Goal: Find specific page/section: Find specific page/section

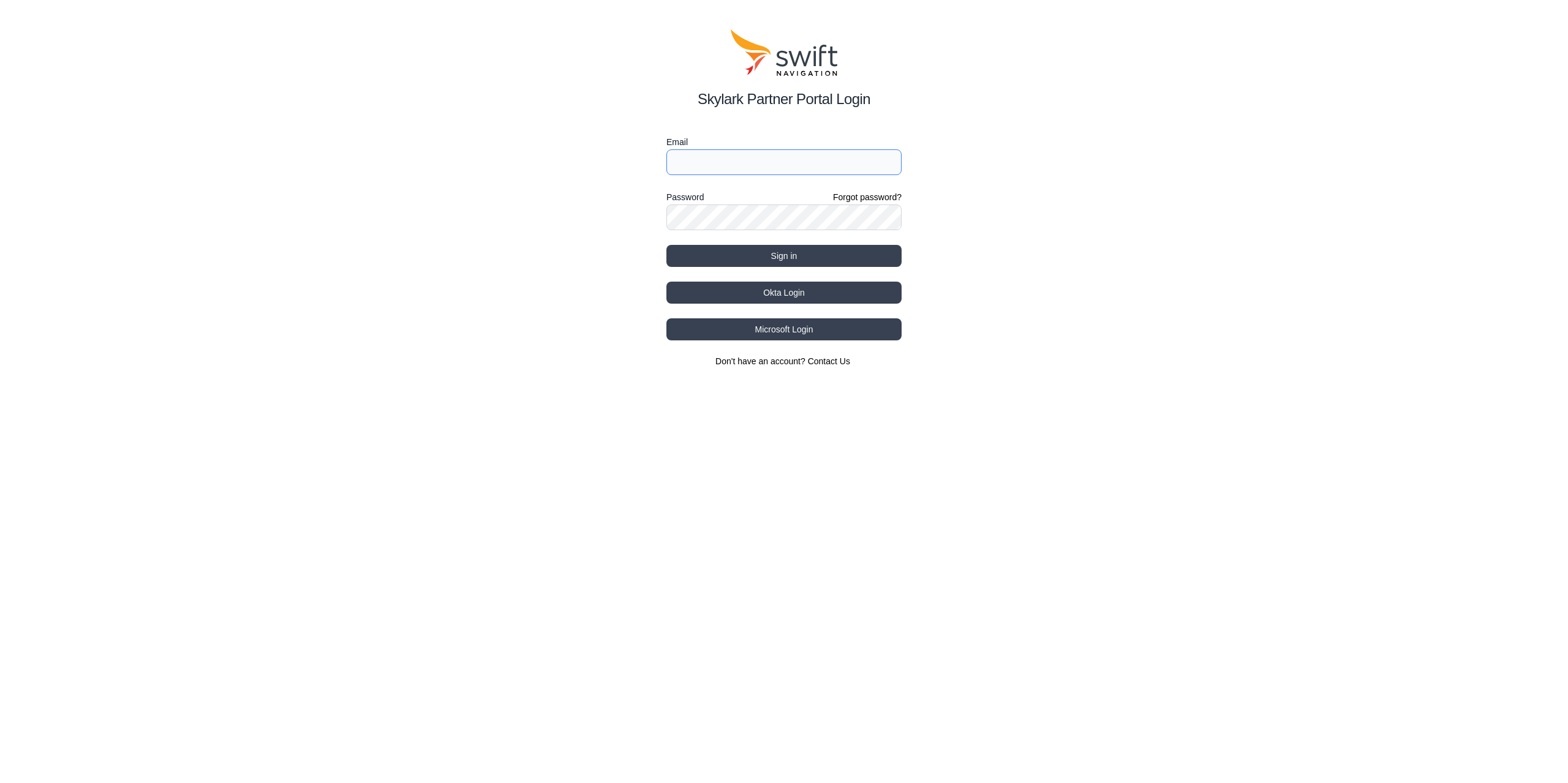
click at [796, 152] on input "Email" at bounding box center [784, 162] width 235 height 26
type input "[EMAIL_ADDRESS][DOMAIN_NAME]"
click at [667, 245] on button "Sign in" at bounding box center [784, 256] width 235 height 22
select select
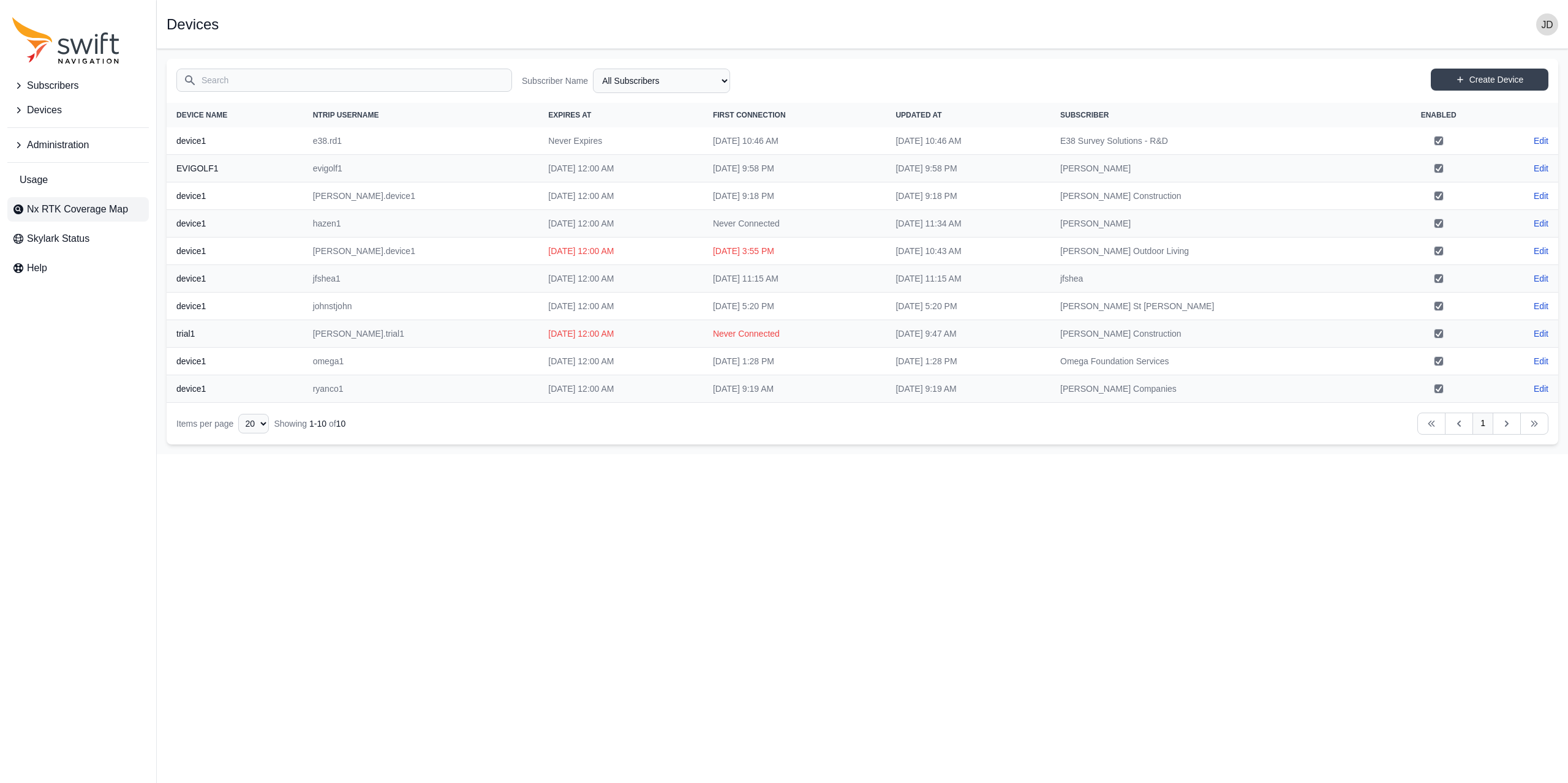
click at [124, 209] on span "Nx RTK Coverage Map" at bounding box center [77, 209] width 101 height 14
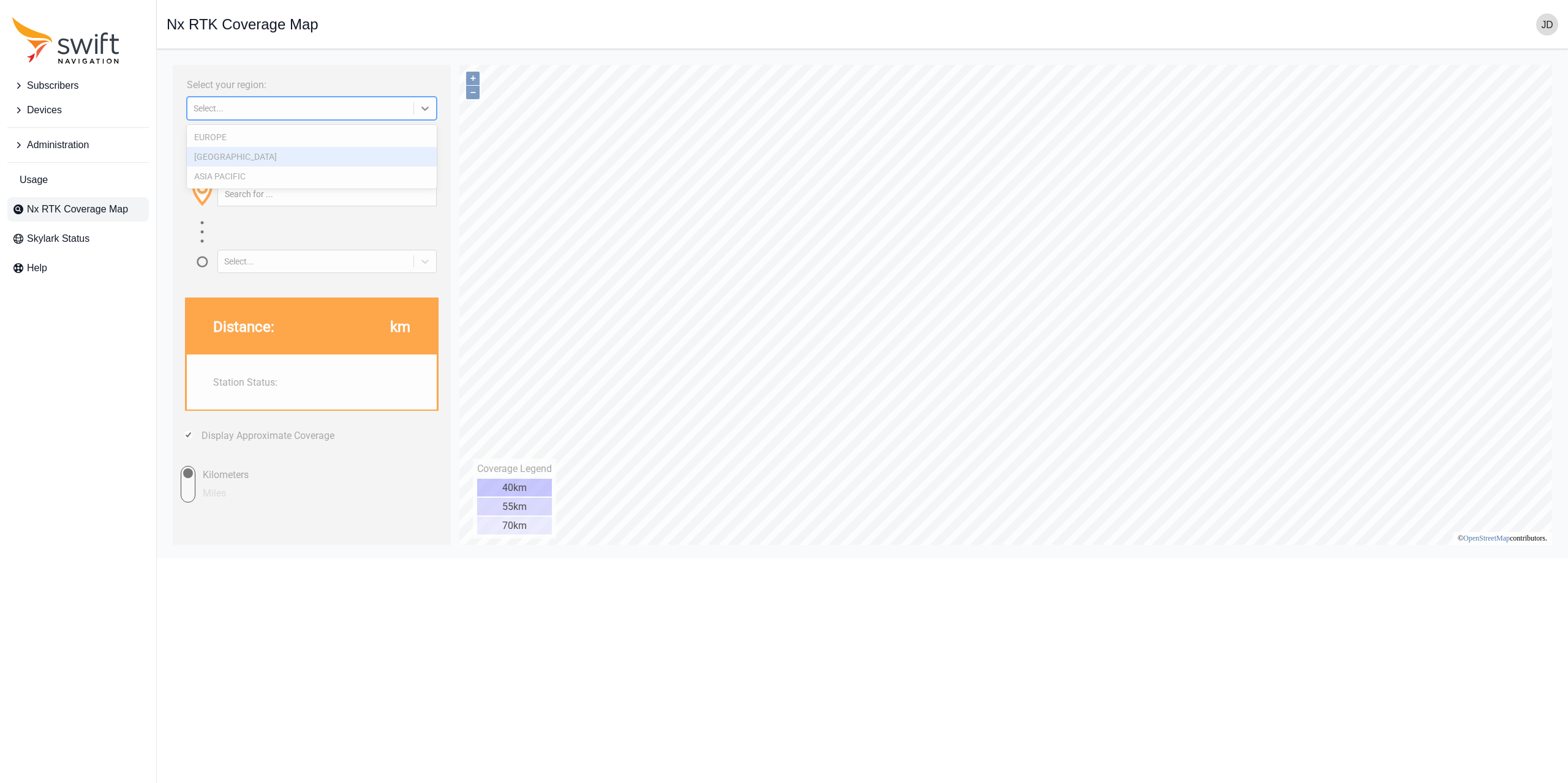
click at [388, 150] on div "[GEOGRAPHIC_DATA]" at bounding box center [312, 156] width 250 height 19
